Goal: Check status

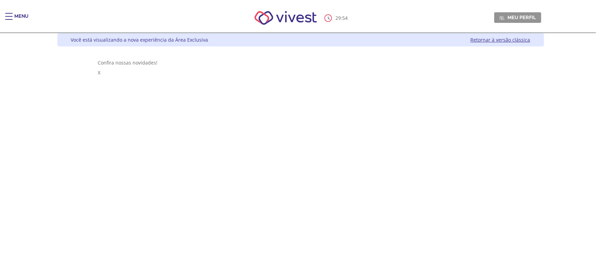
click at [118, 26] on div "29 : 54 Meu perfil Alterar Senha Sair" at bounding box center [298, 17] width 487 height 29
click at [10, 19] on span "Main header" at bounding box center [9, 19] width 8 height 1
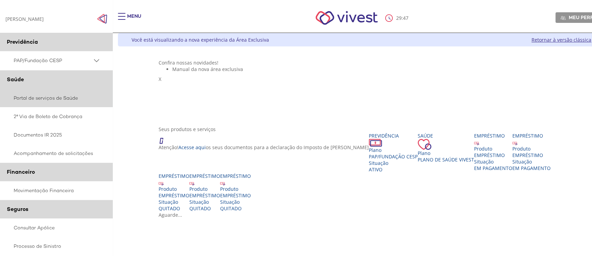
click at [40, 98] on link "Portal de serviços de Saúde" at bounding box center [56, 98] width 113 height 18
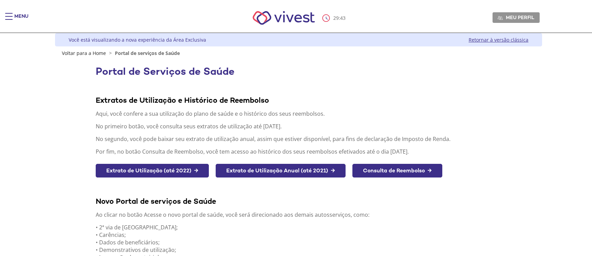
scroll to position [81, 0]
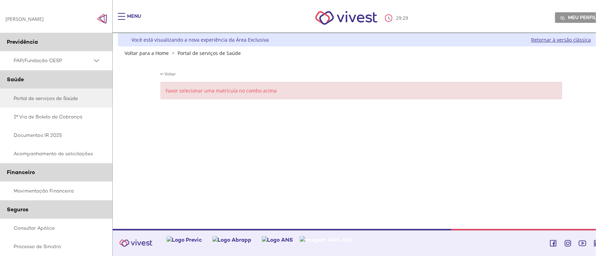
click at [507, 138] on div "Z6_I2KE1AG0LGP1E06EUMQNLM2061 Você está visualizando a nova experiência da Área…" at bounding box center [359, 131] width 492 height 196
click at [551, 152] on div "Z6_I2KE1AG0LGP1E06EUMQNLM2061 Você está visualizando a nova experiência da Área…" at bounding box center [359, 131] width 492 height 196
click at [572, 39] on link "Retornar à versão clássica" at bounding box center [561, 40] width 60 height 6
